Goal: Task Accomplishment & Management: Complete application form

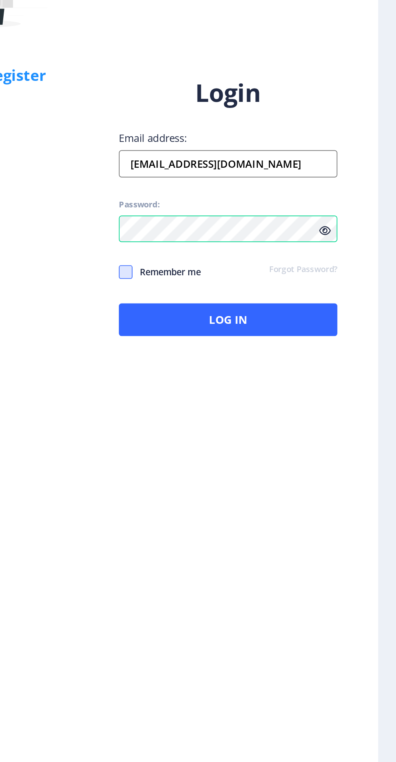
click at [228, 418] on span at bounding box center [226, 414] width 8 height 8
click at [223, 414] on input "Remember me" at bounding box center [222, 414] width 0 height 0
checkbox input "false"
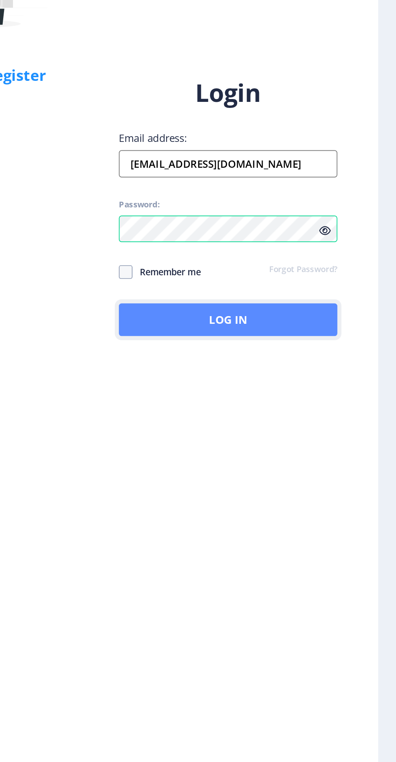
click at [313, 452] on button "Log In" at bounding box center [287, 441] width 130 height 19
